Goal: Check status: Check status

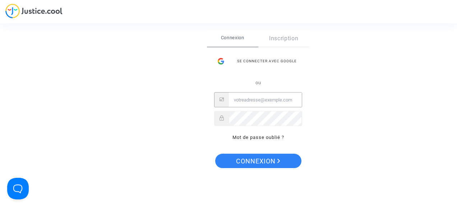
click at [256, 99] on input "Email" at bounding box center [265, 100] width 73 height 14
type input "thomas.leicht@ymail.com"
click at [215, 154] on button "Connexion" at bounding box center [258, 161] width 86 height 14
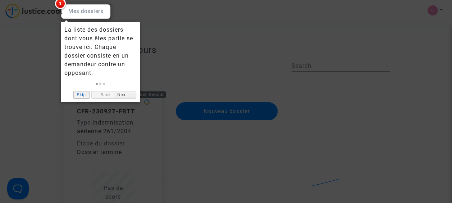
click at [81, 96] on link "Skip" at bounding box center [81, 95] width 16 height 8
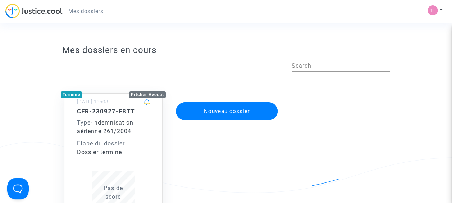
click at [102, 126] on div "Type - Indemnisation aérienne 261/2004" at bounding box center [113, 126] width 73 height 17
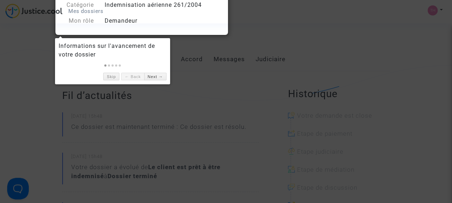
scroll to position [92, 0]
click at [114, 76] on link "Skip" at bounding box center [111, 77] width 16 height 8
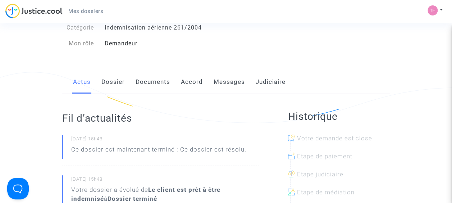
scroll to position [41, 0]
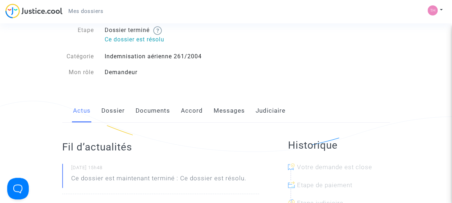
click at [226, 110] on link "Messages" at bounding box center [229, 111] width 31 height 24
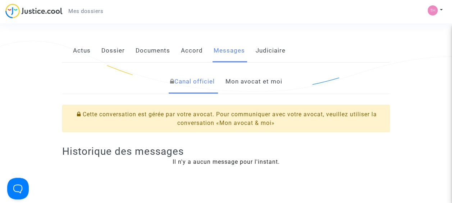
scroll to position [109, 0]
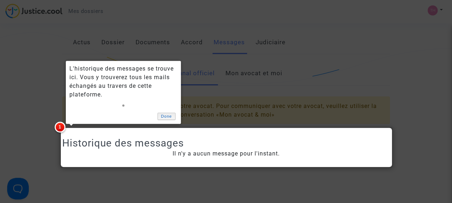
click at [161, 117] on link "Done" at bounding box center [167, 117] width 18 height 8
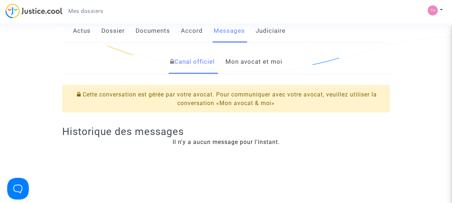
scroll to position [120, 0]
click at [249, 69] on link "Mon avocat et moi" at bounding box center [253, 63] width 57 height 24
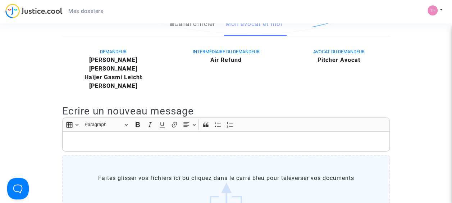
scroll to position [166, 0]
